Goal: Task Accomplishment & Management: Use online tool/utility

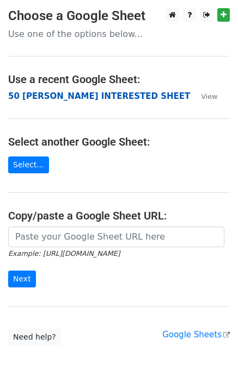
click at [28, 100] on strong "50 [PERSON_NAME] INTERESTED SHEET" at bounding box center [99, 96] width 182 height 10
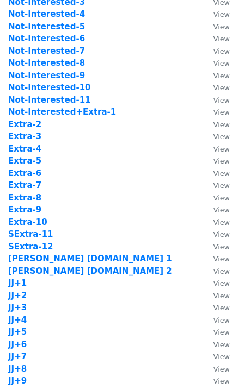
scroll to position [435, 0]
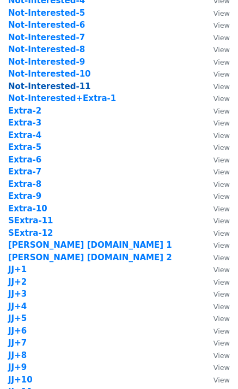
click at [67, 88] on strong "Not-Interested-11" at bounding box center [49, 87] width 83 height 10
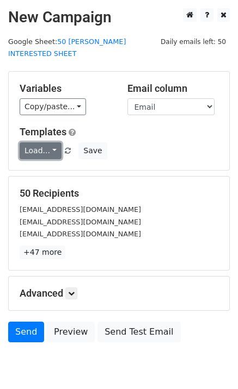
click at [41, 142] on link "Load..." at bounding box center [41, 150] width 42 height 17
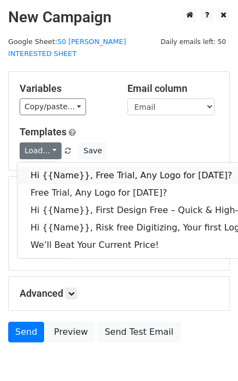
click at [56, 167] on link "Hi {{Name}}, Free Trial, Any Logo for today?" at bounding box center [173, 175] width 312 height 17
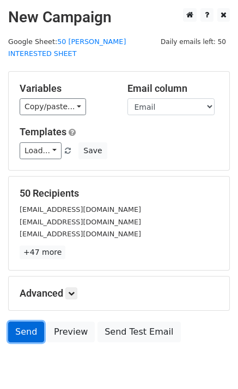
click at [23, 322] on link "Send" at bounding box center [26, 332] width 36 height 21
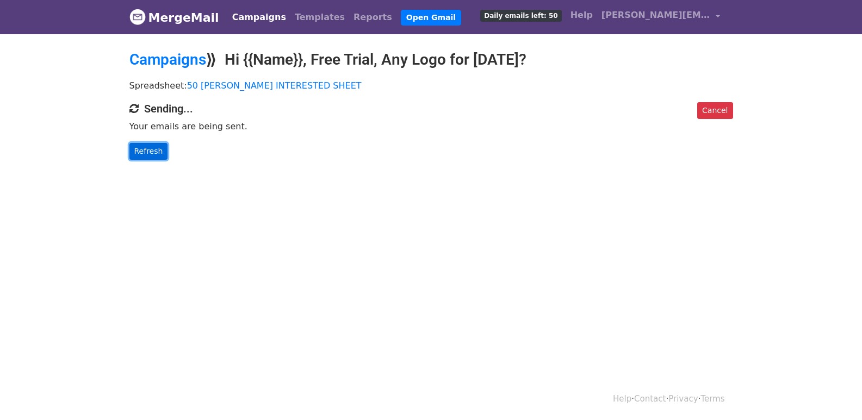
click at [133, 143] on link "Refresh" at bounding box center [148, 151] width 39 height 17
